Goal: Information Seeking & Learning: Learn about a topic

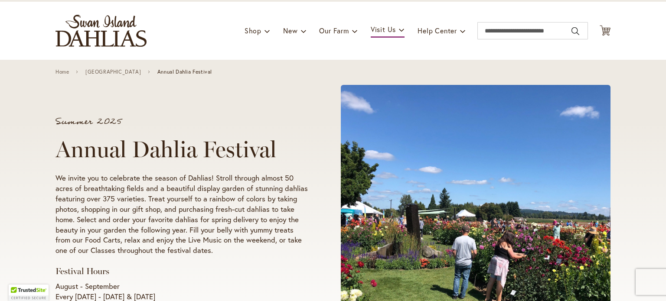
scroll to position [87, 0]
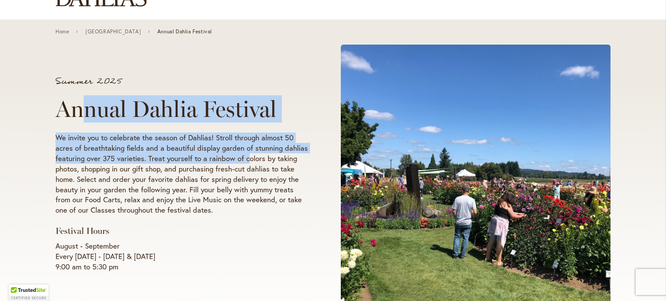
drag, startPoint x: 84, startPoint y: 107, endPoint x: 246, endPoint y: 159, distance: 170.6
click at [246, 158] on div "Summer 2025 Annual Dahlia Festival We invite you to celebrate the season of Dah…" at bounding box center [181, 174] width 252 height 195
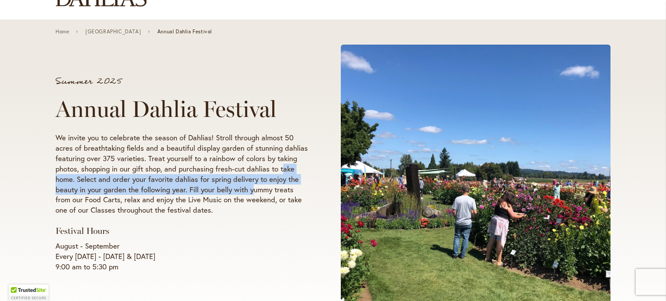
drag, startPoint x: 251, startPoint y: 190, endPoint x: 269, endPoint y: 147, distance: 47.0
click at [279, 163] on p "We invite you to celebrate the season of Dahlias! Stroll through almost 50 acre…" at bounding box center [181, 174] width 252 height 83
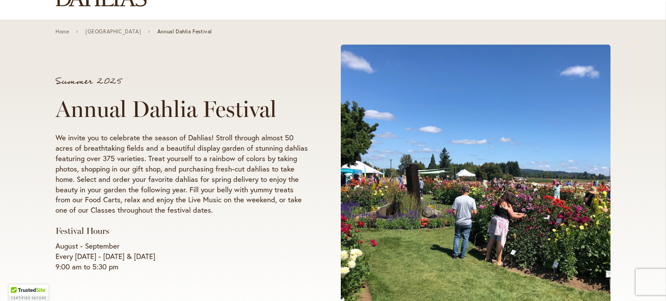
click at [268, 146] on p "We invite you to celebrate the season of Dahlias! Stroll through almost 50 acre…" at bounding box center [181, 174] width 252 height 83
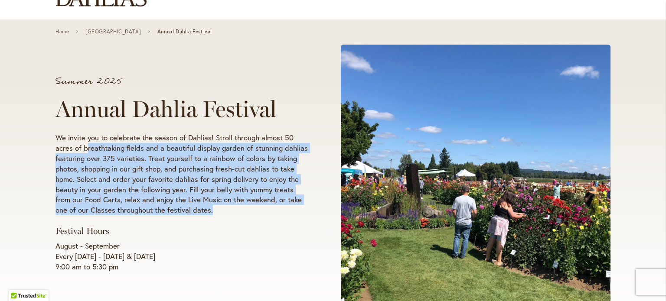
drag, startPoint x: 85, startPoint y: 143, endPoint x: 233, endPoint y: 217, distance: 165.5
click at [233, 217] on div "Summer 2025 Annual Dahlia Festival We invite you to celebrate the season of Dah…" at bounding box center [181, 174] width 252 height 195
click at [248, 211] on p "We invite you to celebrate the season of Dahlias! Stroll through almost 50 acre…" at bounding box center [181, 174] width 252 height 83
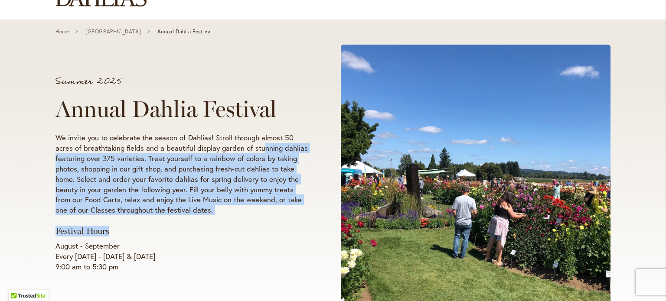
drag, startPoint x: 265, startPoint y: 167, endPoint x: 283, endPoint y: 222, distance: 57.4
click at [283, 222] on div "Summer 2025 Annual Dahlia Festival We invite you to celebrate the season of Dah…" at bounding box center [181, 174] width 252 height 195
drag, startPoint x: 192, startPoint y: 195, endPoint x: 211, endPoint y: 201, distance: 19.8
click at [192, 195] on p "We invite you to celebrate the season of Dahlias! Stroll through almost 50 acre…" at bounding box center [181, 174] width 252 height 83
click at [248, 162] on p "We invite you to celebrate the season of Dahlias! Stroll through almost 50 acre…" at bounding box center [181, 174] width 252 height 83
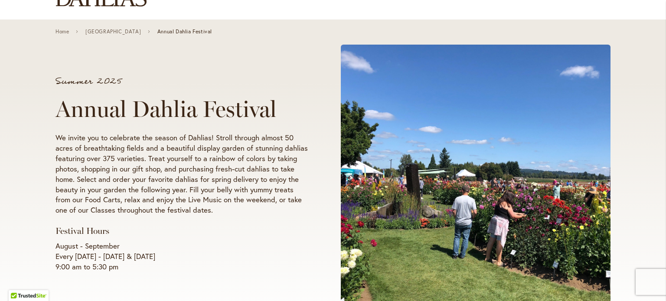
drag, startPoint x: 228, startPoint y: 152, endPoint x: 216, endPoint y: 168, distance: 19.8
click at [229, 153] on p "We invite you to celebrate the season of Dahlias! Stroll through almost 50 acre…" at bounding box center [181, 174] width 252 height 83
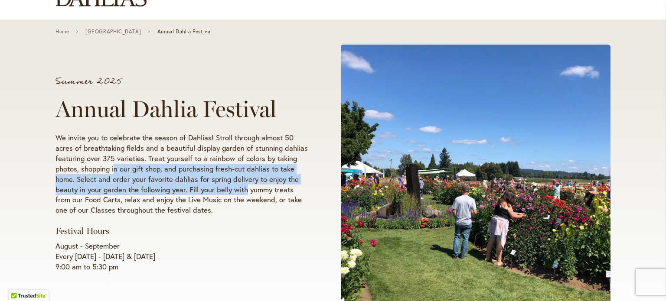
drag, startPoint x: 114, startPoint y: 170, endPoint x: 243, endPoint y: 193, distance: 130.6
click at [243, 193] on p "We invite you to celebrate the season of Dahlias! Stroll through almost 50 acre…" at bounding box center [181, 174] width 252 height 83
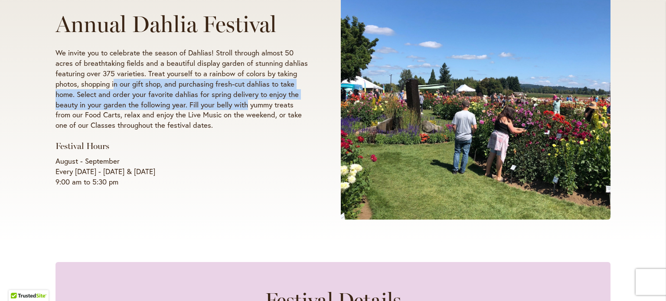
scroll to position [173, 0]
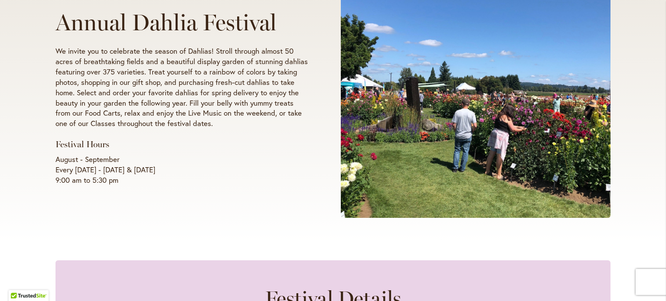
click at [257, 218] on div "Summer 2025 Annual Dahlia Festival We invite you to celebrate the season of Dah…" at bounding box center [332, 88] width 555 height 276
drag, startPoint x: 122, startPoint y: 133, endPoint x: 198, endPoint y: 143, distance: 77.3
click at [127, 135] on div "Summer 2025 Annual Dahlia Festival We invite you to celebrate the season of Dah…" at bounding box center [181, 87] width 252 height 195
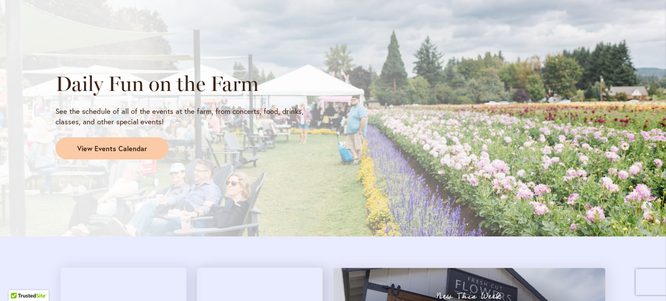
scroll to position [737, 0]
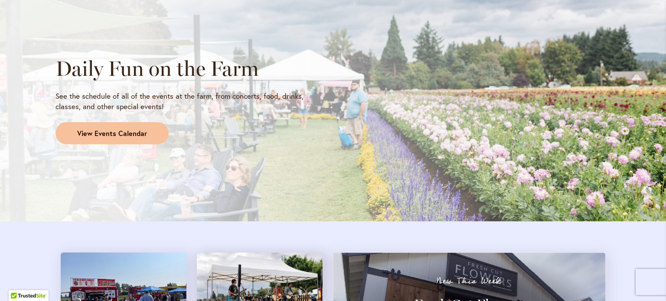
click at [86, 139] on link "View Events Calendar" at bounding box center [111, 133] width 113 height 23
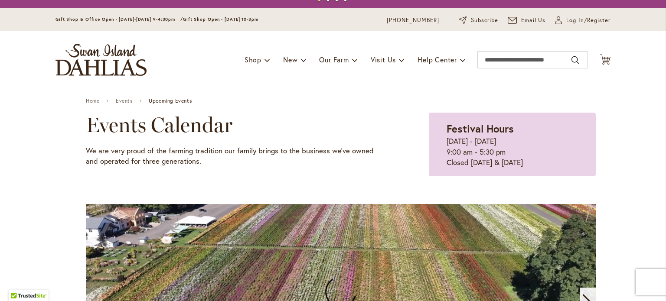
scroll to position [87, 0]
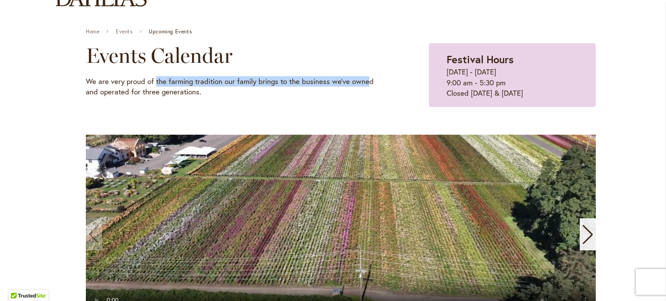
drag, startPoint x: 152, startPoint y: 86, endPoint x: 363, endPoint y: 84, distance: 211.0
click at [363, 84] on p "We are very proud of the farming tradition our family brings to the business we…" at bounding box center [235, 86] width 299 height 21
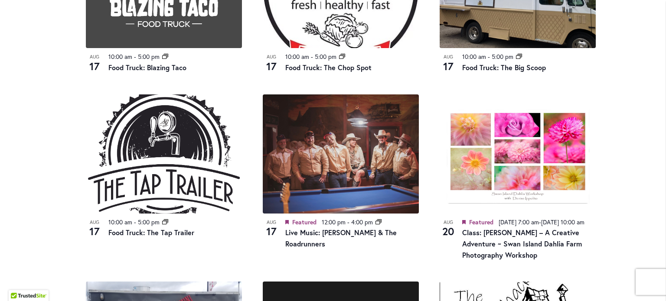
scroll to position [780, 0]
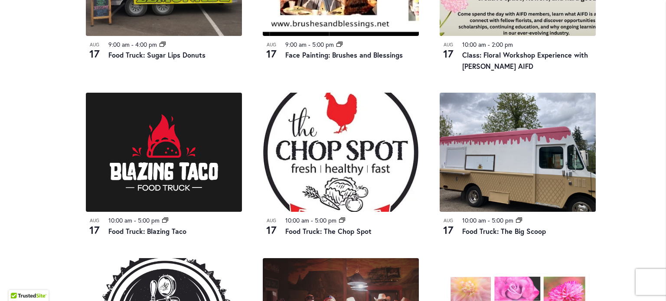
scroll to position [563, 0]
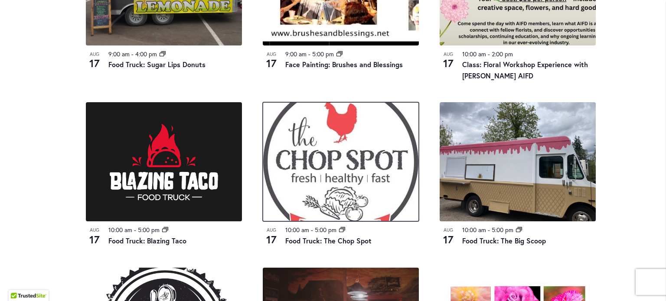
click at [388, 179] on img at bounding box center [341, 161] width 156 height 119
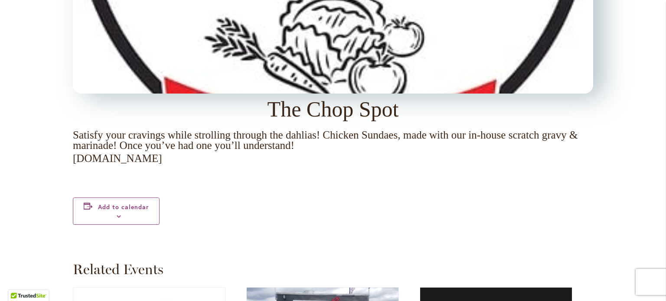
scroll to position [953, 0]
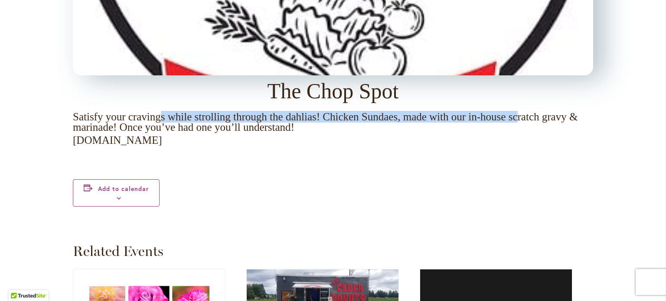
drag, startPoint x: 163, startPoint y: 114, endPoint x: 563, endPoint y: 117, distance: 400.4
click at [561, 117] on p "Satisfy your cravings while strolling through the dahlias! Chicken Sundaes, mad…" at bounding box center [333, 122] width 520 height 21
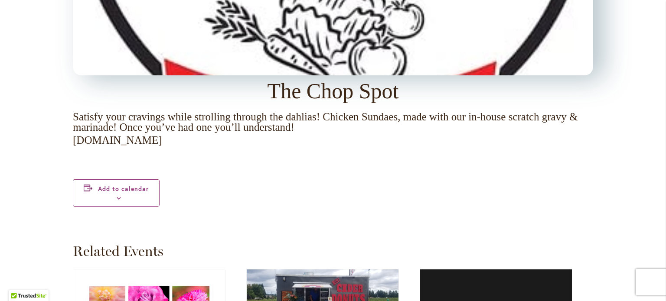
click at [564, 124] on p "Satisfy your cravings while strolling through the dahlias! Chicken Sundaes, mad…" at bounding box center [333, 122] width 520 height 21
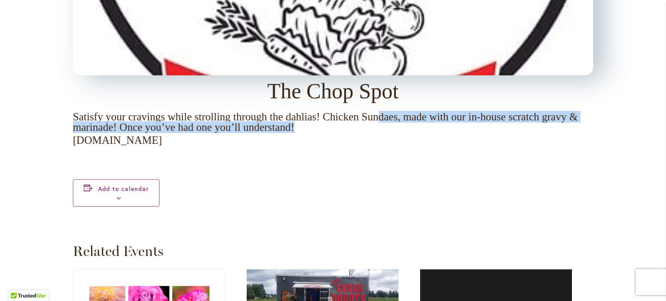
drag, startPoint x: 477, startPoint y: 117, endPoint x: 542, endPoint y: 127, distance: 65.8
click at [542, 127] on p "Satisfy your cravings while strolling through the dahlias! Chicken Sundaes, mad…" at bounding box center [333, 122] width 520 height 21
click at [541, 131] on p "Satisfy your cravings while strolling through the dahlias! Chicken Sundaes, mad…" at bounding box center [333, 122] width 520 height 21
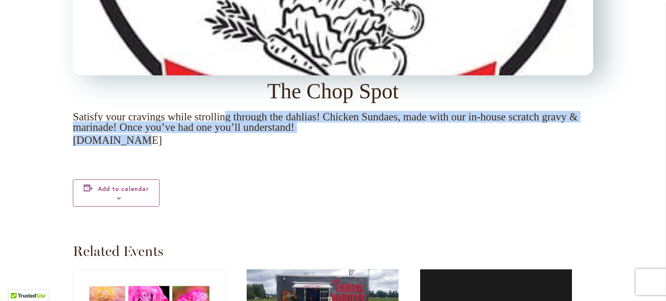
drag, startPoint x: 234, startPoint y: 121, endPoint x: 415, endPoint y: 135, distance: 182.1
click at [414, 134] on div "August 17 @ 10:00 am - 5:00 pm The Chop Spot Satisfy your cravings while stroll…" at bounding box center [333, 86] width 520 height 766
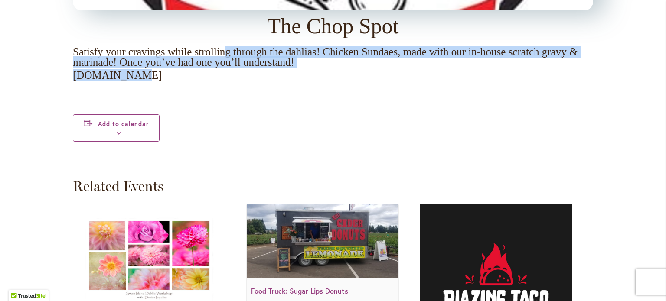
scroll to position [1040, 0]
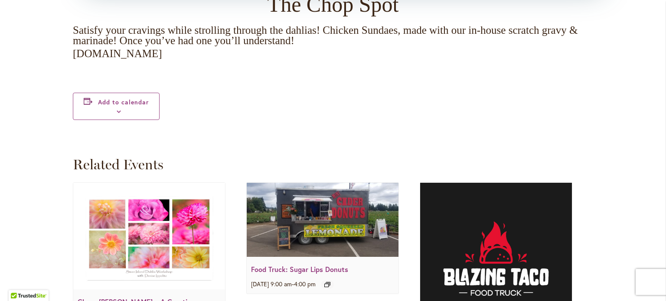
click at [425, 122] on div "Add to calendar Google Calendar iCalendar Outlook 365 Outlook Live" at bounding box center [333, 106] width 520 height 72
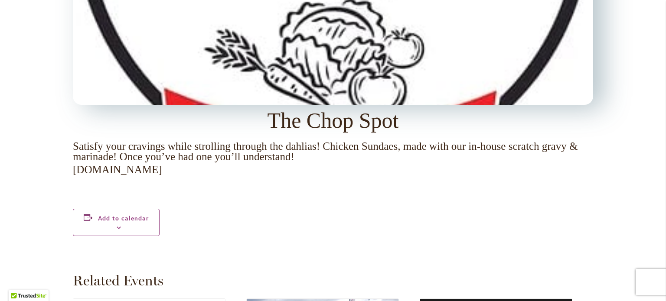
scroll to position [867, 0]
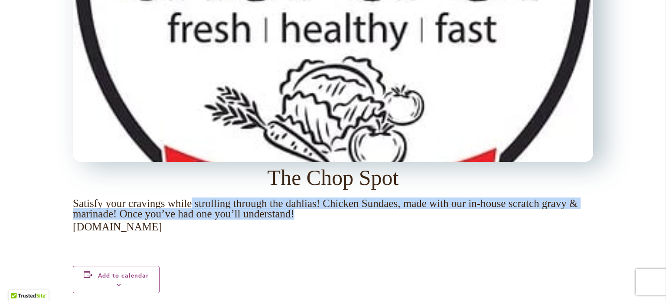
drag, startPoint x: 198, startPoint y: 202, endPoint x: 570, endPoint y: 218, distance: 372.1
click at [570, 218] on p "Satisfy your cravings while strolling through the dahlias! Chicken Sundaes, mad…" at bounding box center [333, 208] width 520 height 21
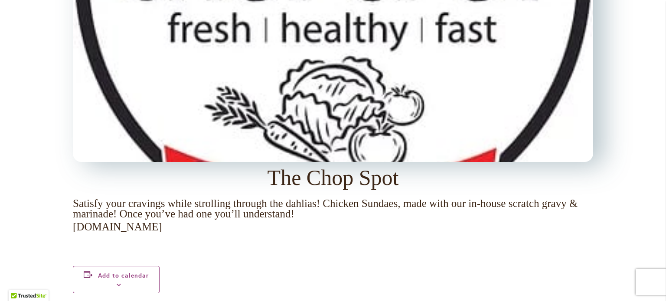
click at [552, 249] on div "Add to calendar Google Calendar iCalendar Outlook 365 Outlook Live" at bounding box center [333, 280] width 520 height 72
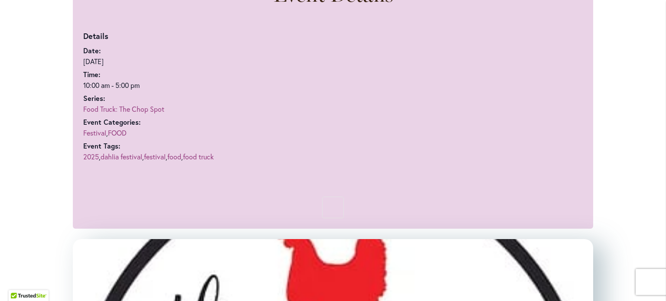
scroll to position [303, 0]
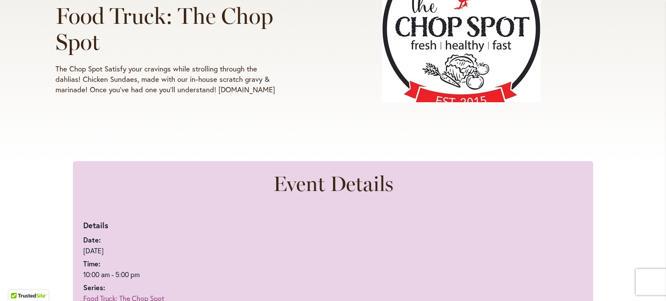
scroll to position [173, 0]
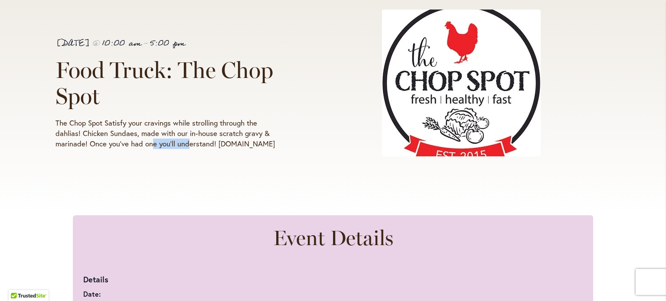
drag, startPoint x: 148, startPoint y: 167, endPoint x: 171, endPoint y: 148, distance: 29.9
click at [183, 155] on div "August 17 @ 10:00 am - 5:00 pm Food Truck: The Chop Spot The Chop Spot Satisfy …" at bounding box center [332, 91] width 555 height 162
click at [121, 144] on p "The Chop Spot Satisfy your cravings while strolling through the dahlias! Chicke…" at bounding box center [167, 133] width 225 height 31
